Goal: Information Seeking & Learning: Check status

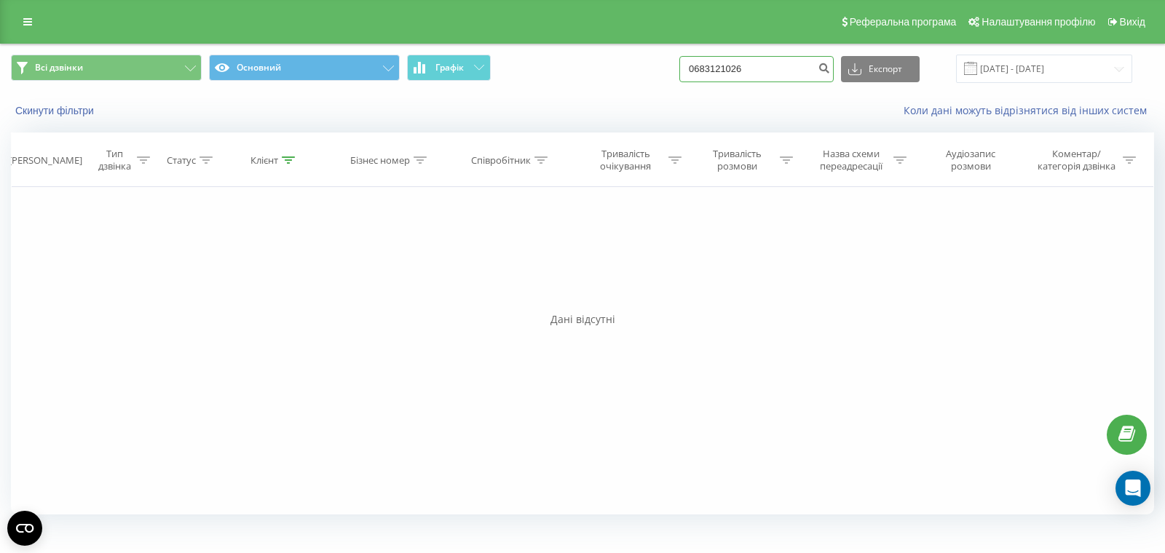
drag, startPoint x: 793, startPoint y: 71, endPoint x: 671, endPoint y: 71, distance: 121.6
click at [663, 71] on div "Всі дзвінки Основний Графік 0683121026 Експорт .csv .xls .xlsx 19.06.2025 - 19.…" at bounding box center [582, 69] width 1143 height 28
paste input "932269885"
type input "0932269885"
click at [830, 68] on icon "submit" at bounding box center [823, 66] width 12 height 9
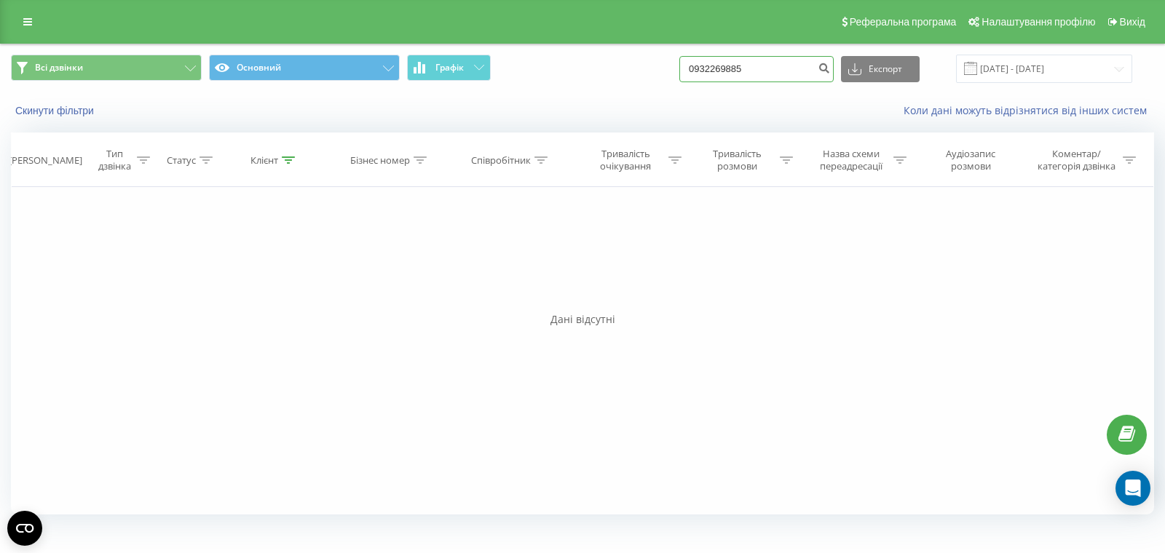
drag, startPoint x: 793, startPoint y: 66, endPoint x: 718, endPoint y: 63, distance: 74.3
click at [718, 63] on div "Всі дзвінки Основний Графік 0932269885 Експорт .csv .xls .xlsx 19.06.2025 - 19.…" at bounding box center [582, 69] width 1143 height 28
paste input "96228160"
type input "0996228160"
click at [830, 66] on icon "submit" at bounding box center [823, 66] width 12 height 9
